Goal: Task Accomplishment & Management: Manage account settings

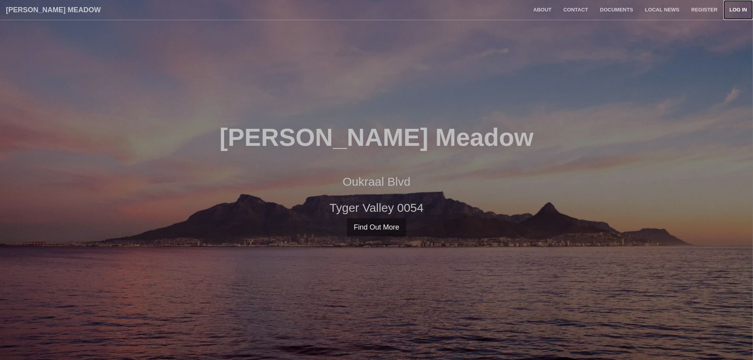
click at [731, 11] on link "Log in" at bounding box center [738, 10] width 30 height 20
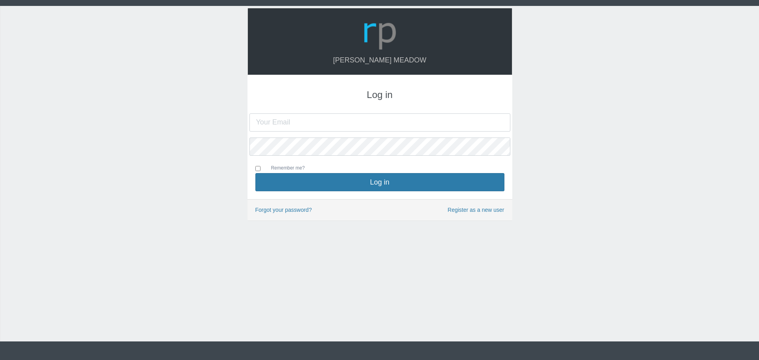
type input "[EMAIL_ADDRESS][DOMAIN_NAME]"
click at [259, 168] on input "Remember me?" at bounding box center [257, 168] width 5 height 5
checkbox input "true"
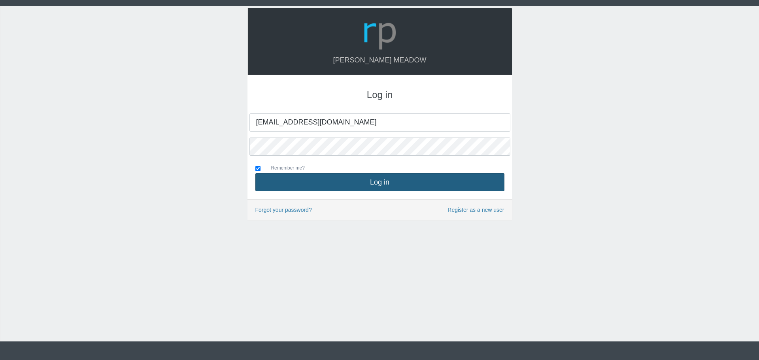
click at [379, 185] on button "Log in" at bounding box center [379, 182] width 249 height 18
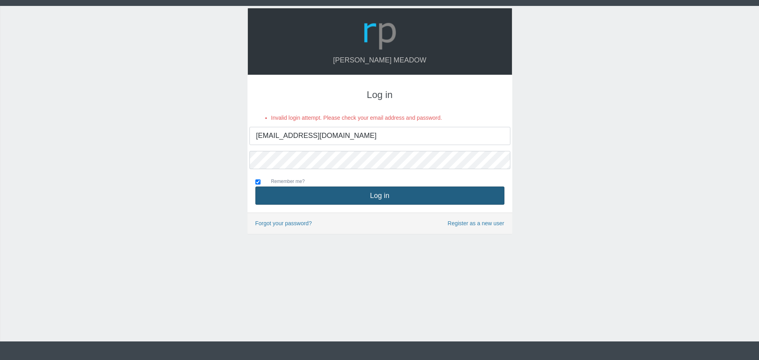
click at [376, 196] on button "Log in" at bounding box center [379, 196] width 249 height 18
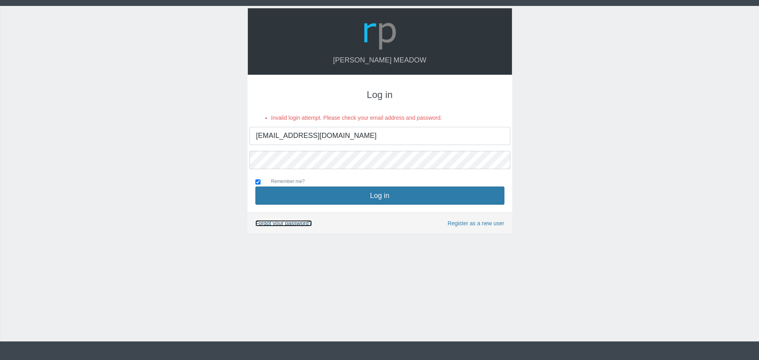
click at [287, 222] on link "Forgot your password?" at bounding box center [283, 223] width 57 height 6
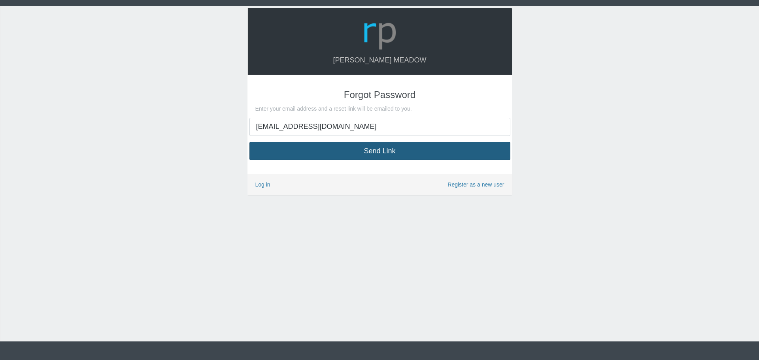
type input "[EMAIL_ADDRESS][DOMAIN_NAME]"
click at [353, 155] on button "Send Link" at bounding box center [379, 151] width 261 height 18
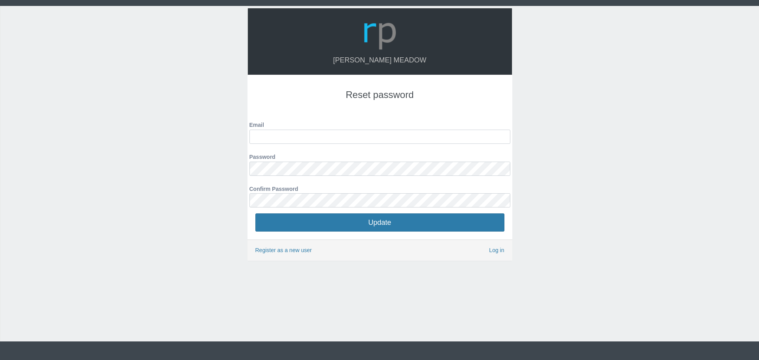
type input "[EMAIL_ADDRESS][DOMAIN_NAME]"
drag, startPoint x: 517, startPoint y: 281, endPoint x: 508, endPoint y: 280, distance: 8.8
click at [517, 281] on div "Hazel Meadow Reset password Email mmolibeli@gmail.com Password Confirm Password…" at bounding box center [379, 174] width 759 height 336
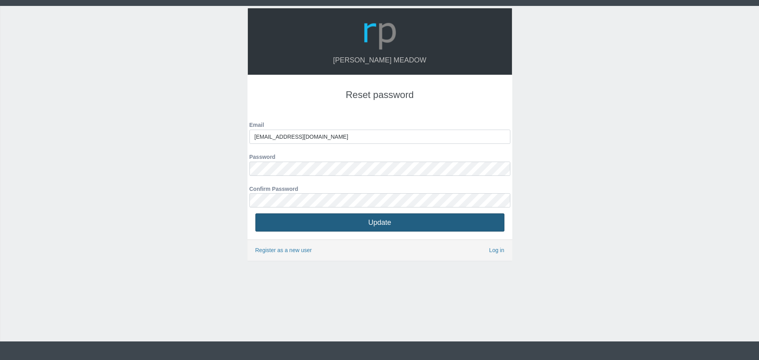
click at [406, 226] on button "Update" at bounding box center [379, 222] width 249 height 18
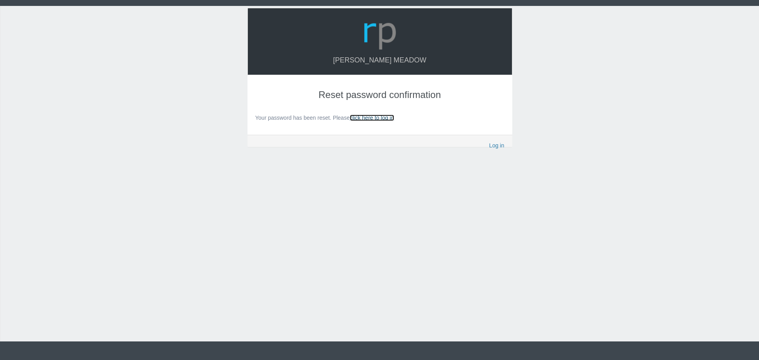
click at [371, 115] on link "click here to log in" at bounding box center [372, 118] width 44 height 6
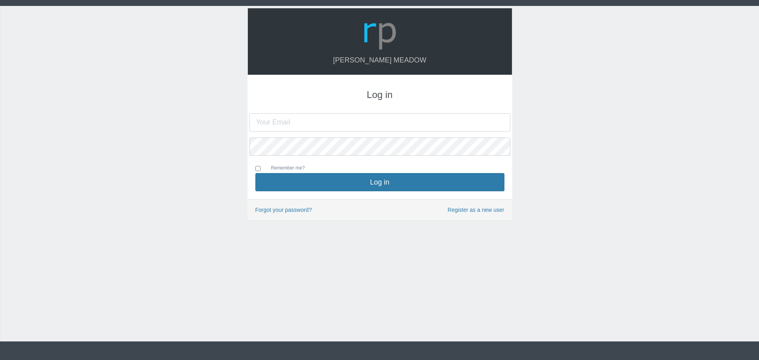
type input "[EMAIL_ADDRESS][DOMAIN_NAME]"
click at [235, 146] on div "Hazel Meadow Log in mmolibeli@gmail.com Remember me? Log in" at bounding box center [379, 174] width 759 height 336
click at [224, 174] on div "Hazel Meadow Log in mmolibeli@gmail.com Remember me? Log in" at bounding box center [379, 174] width 759 height 336
click at [255, 169] on input "Remember me?" at bounding box center [257, 168] width 5 height 5
checkbox input "true"
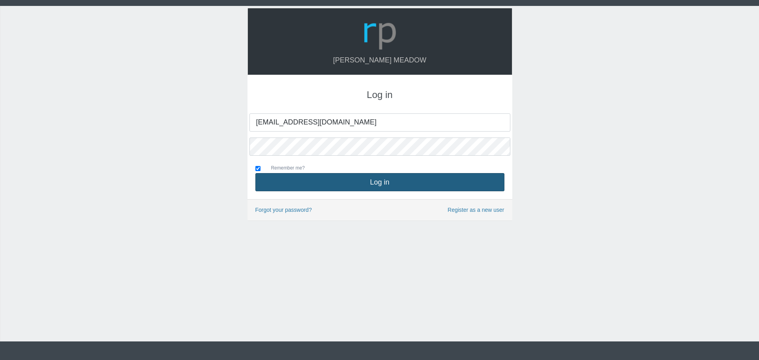
click at [367, 187] on button "Log in" at bounding box center [379, 182] width 249 height 18
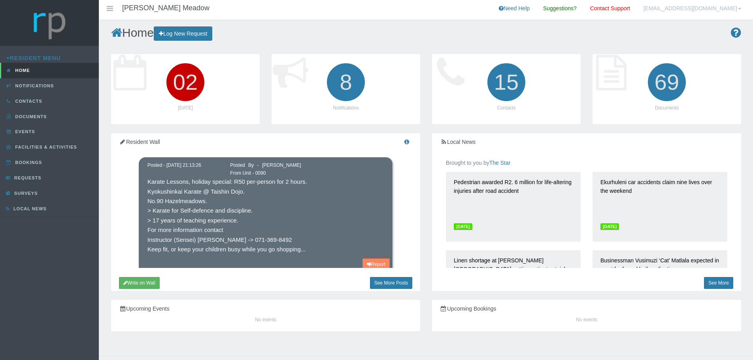
click at [189, 85] on icon "02" at bounding box center [185, 82] width 44 height 44
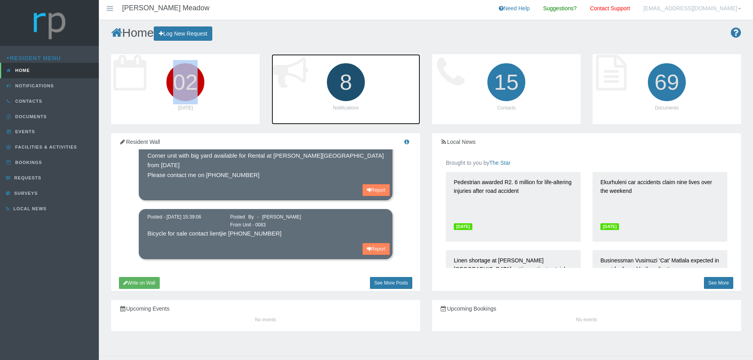
click at [348, 104] on icon "8" at bounding box center [346, 82] width 44 height 44
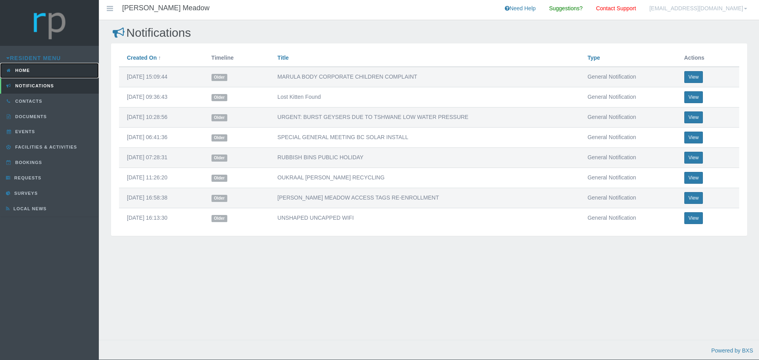
click at [30, 71] on link "Home" at bounding box center [49, 70] width 99 height 15
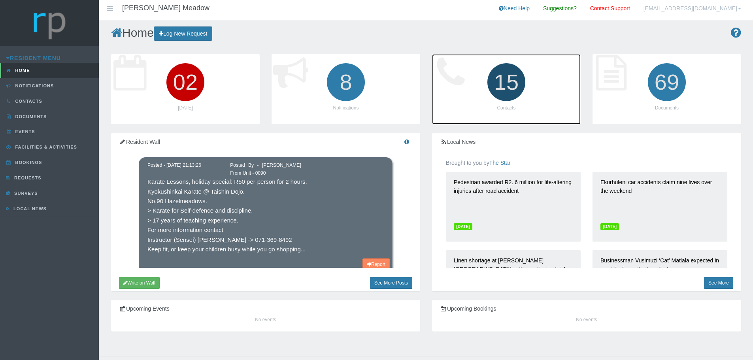
click at [503, 89] on icon "15" at bounding box center [506, 82] width 44 height 44
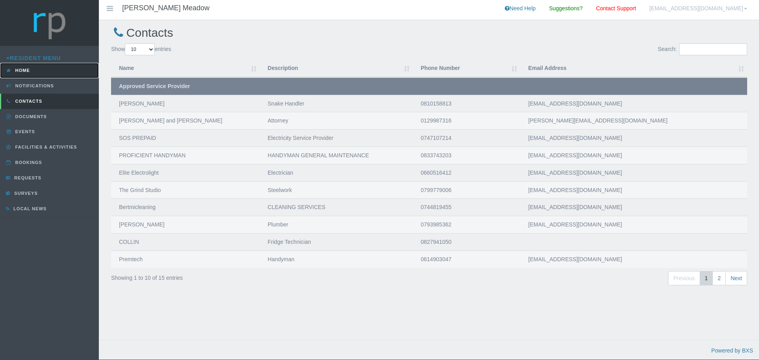
click at [35, 68] on link "Home" at bounding box center [49, 70] width 99 height 15
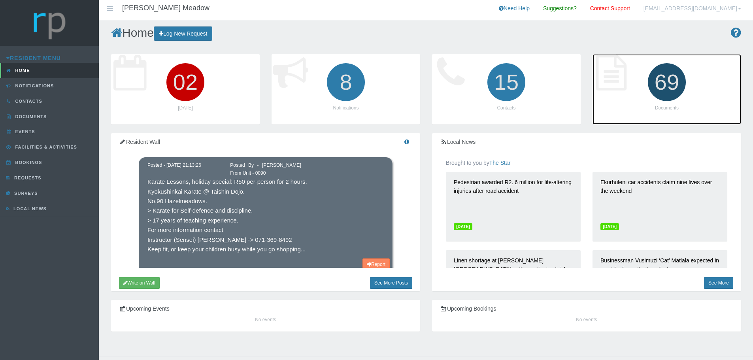
click at [664, 107] on p "Documents" at bounding box center [666, 108] width 133 height 8
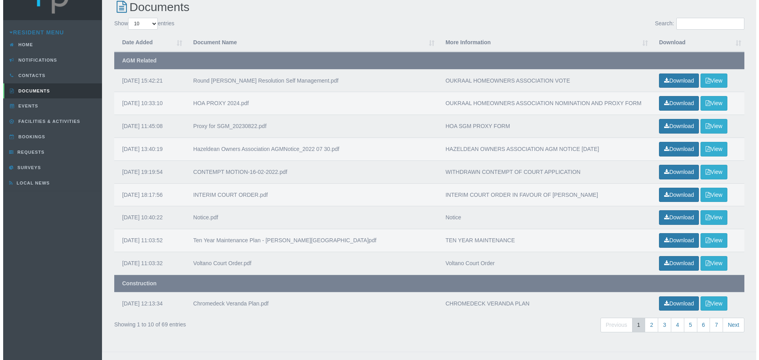
scroll to position [38, 0]
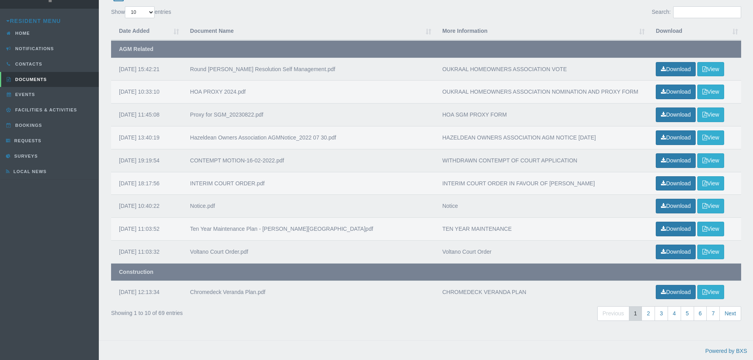
click at [156, 293] on td "[DATE] 12:13:34" at bounding box center [146, 292] width 71 height 23
click at [233, 291] on div "Chromedeck Veranda Plan.pdf" at bounding box center [308, 292] width 236 height 9
click at [723, 285] on button "View" at bounding box center [710, 292] width 27 height 15
